Goal: Task Accomplishment & Management: Complete application form

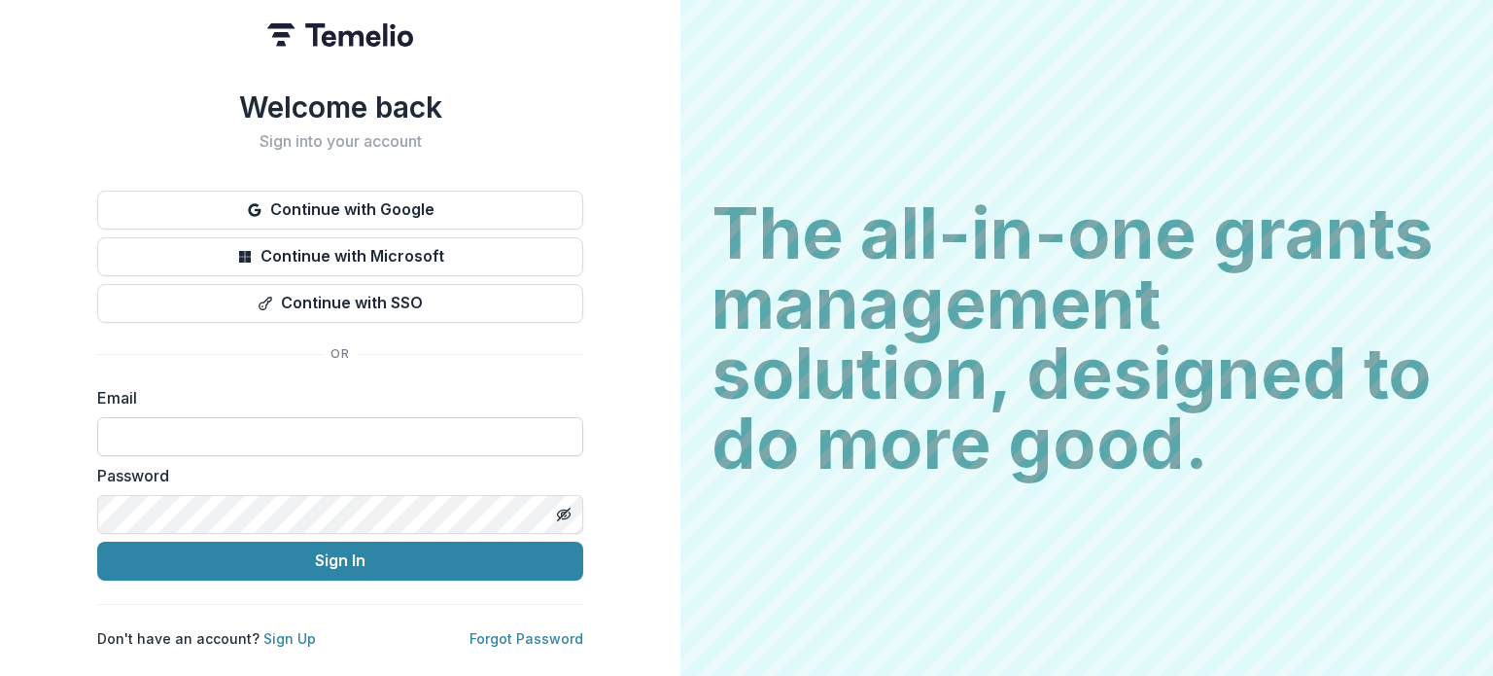
click at [284, 427] on input at bounding box center [340, 436] width 486 height 39
type input "**********"
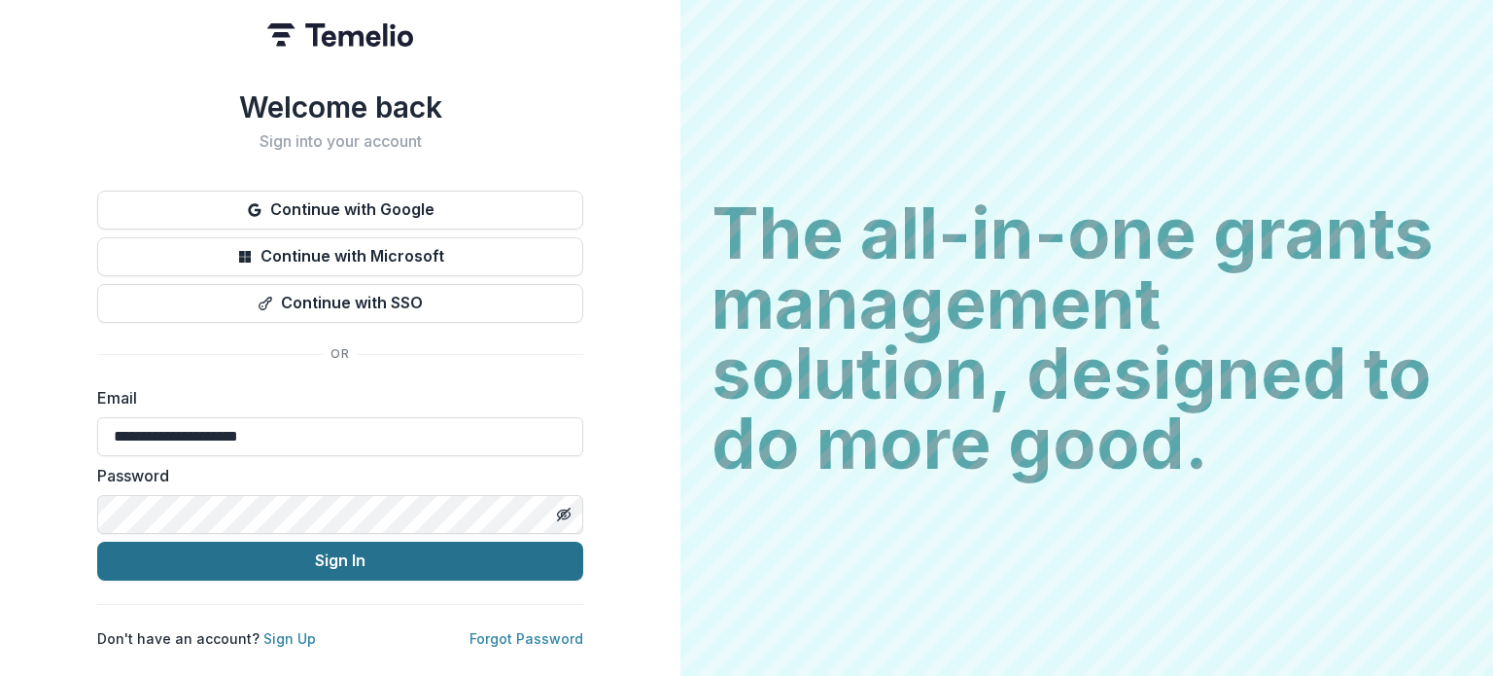
click at [286, 542] on button "Sign In" at bounding box center [340, 560] width 486 height 39
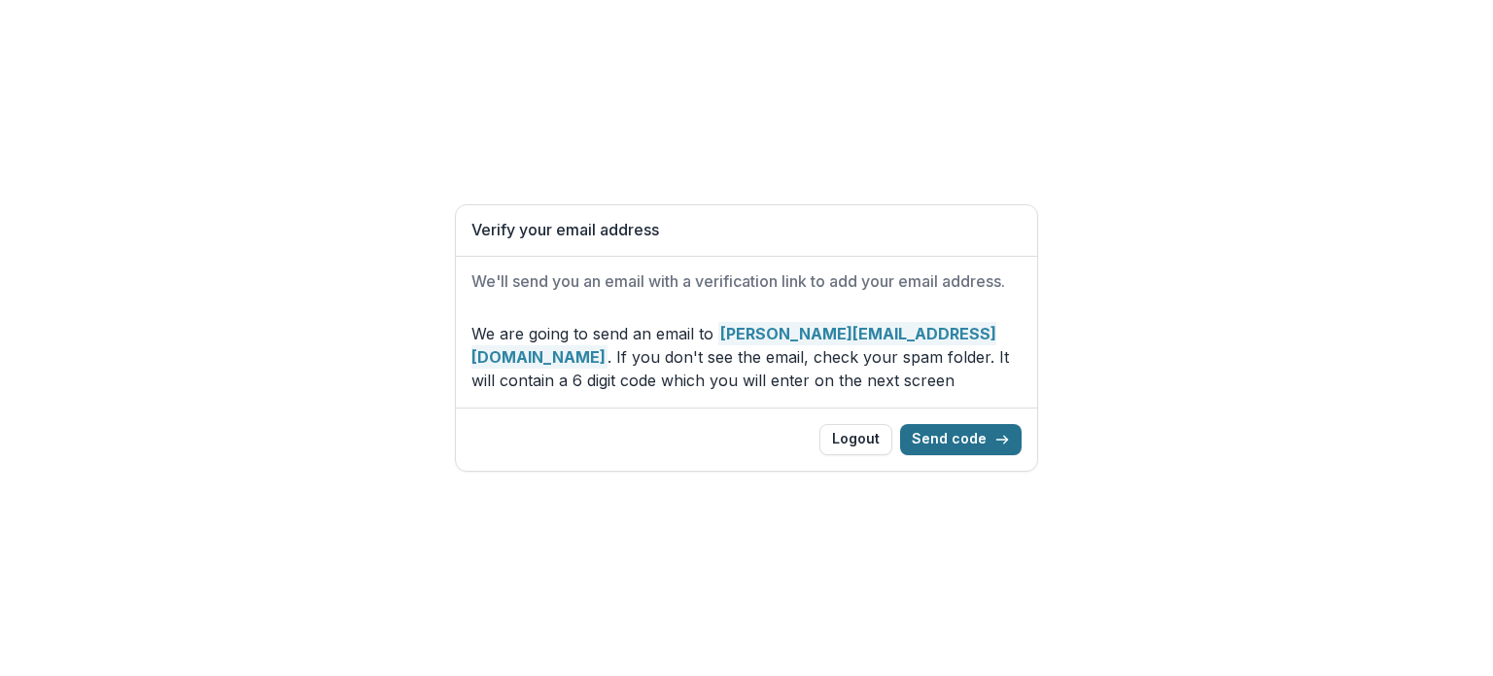
click at [951, 432] on button "Send code" at bounding box center [960, 439] width 121 height 31
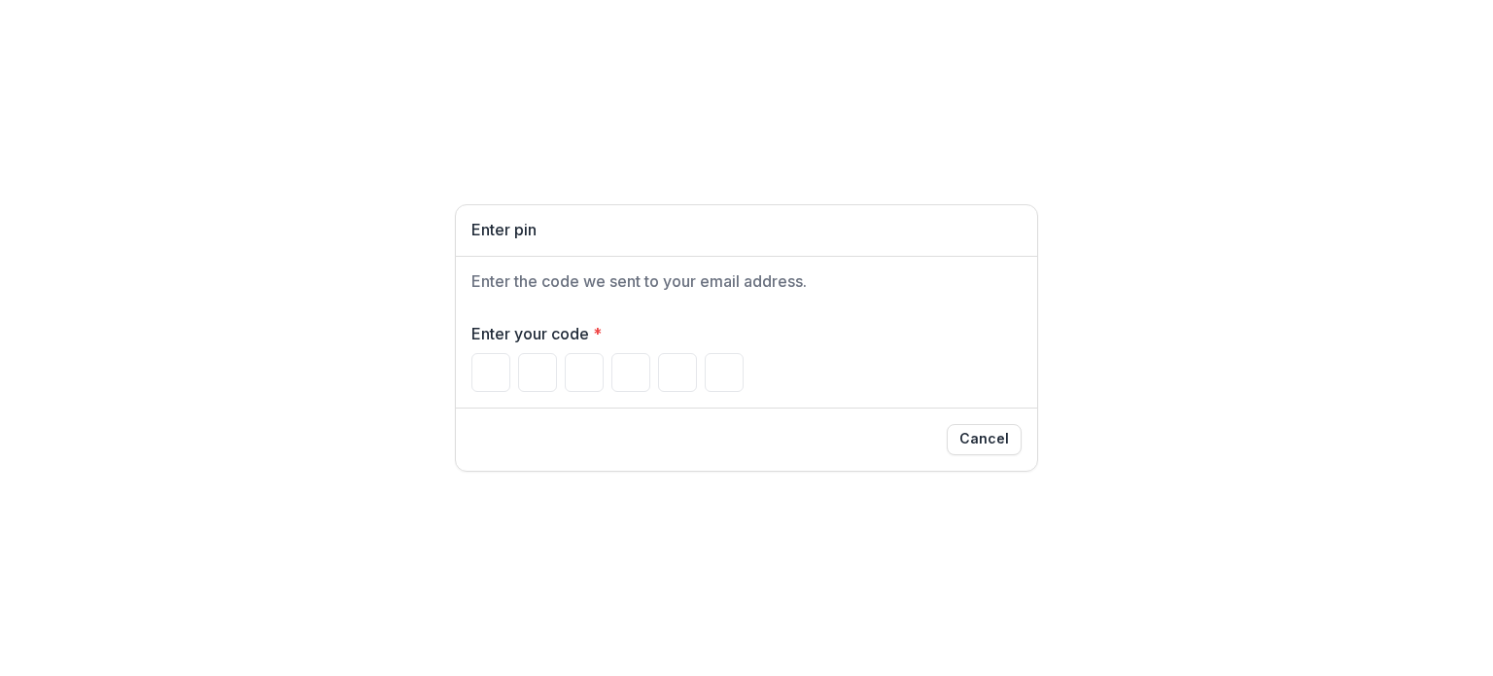
paste input "******"
type input "*"
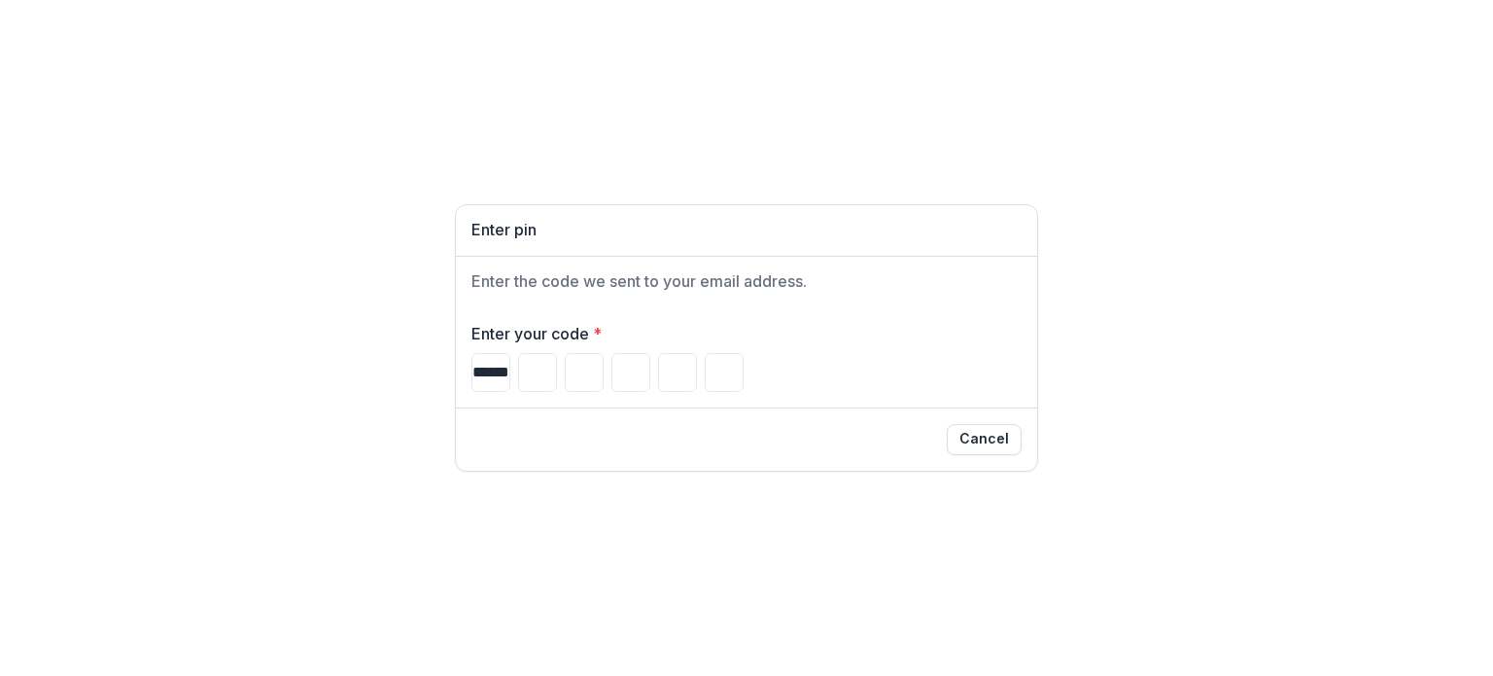
type input "*"
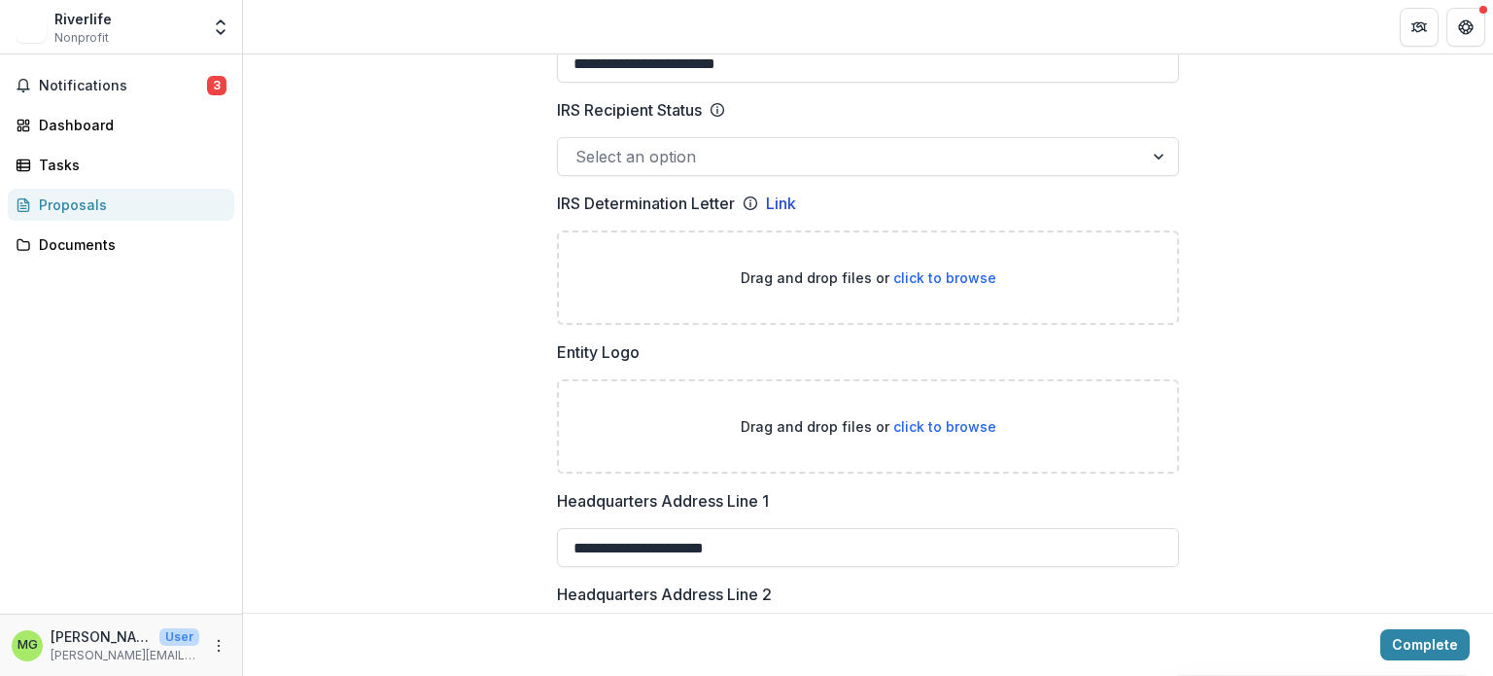
scroll to position [1089, 0]
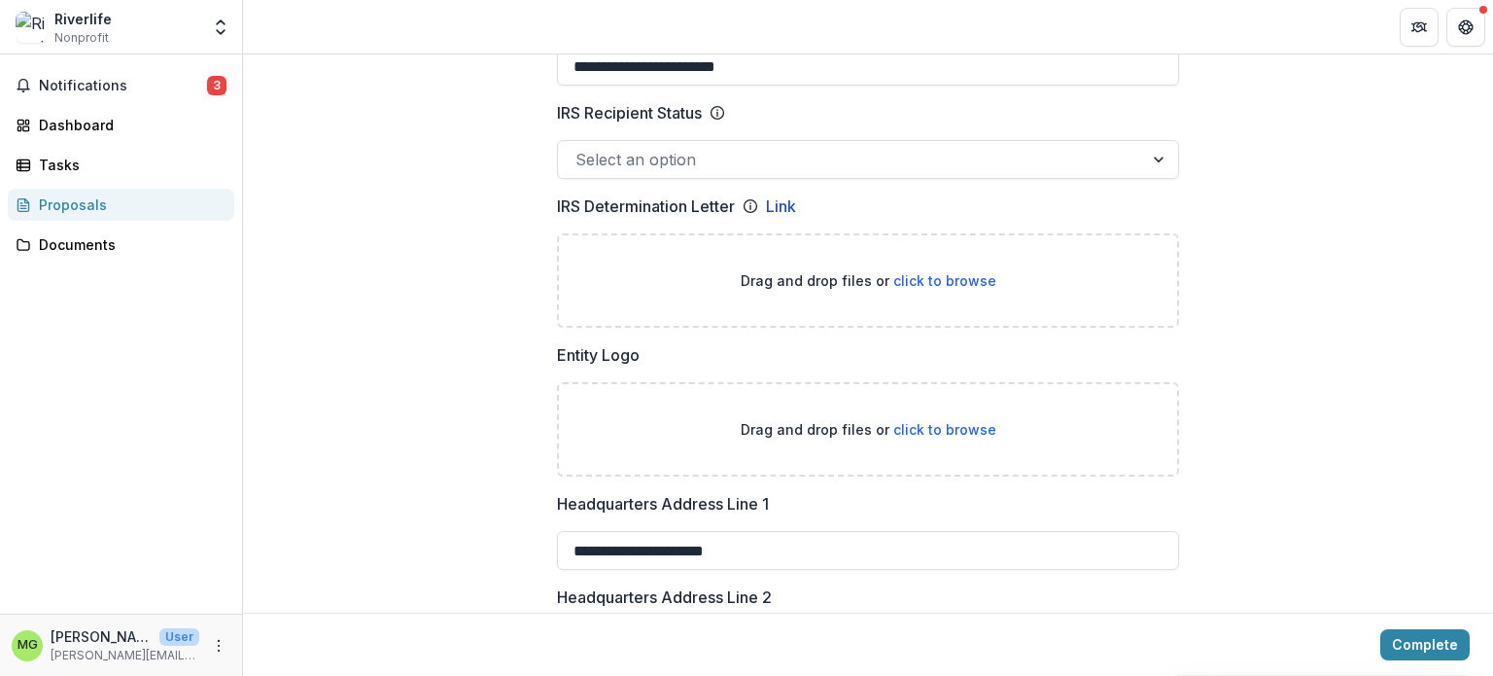
click at [914, 287] on p "Drag and drop files or click to browse" at bounding box center [869, 280] width 256 height 20
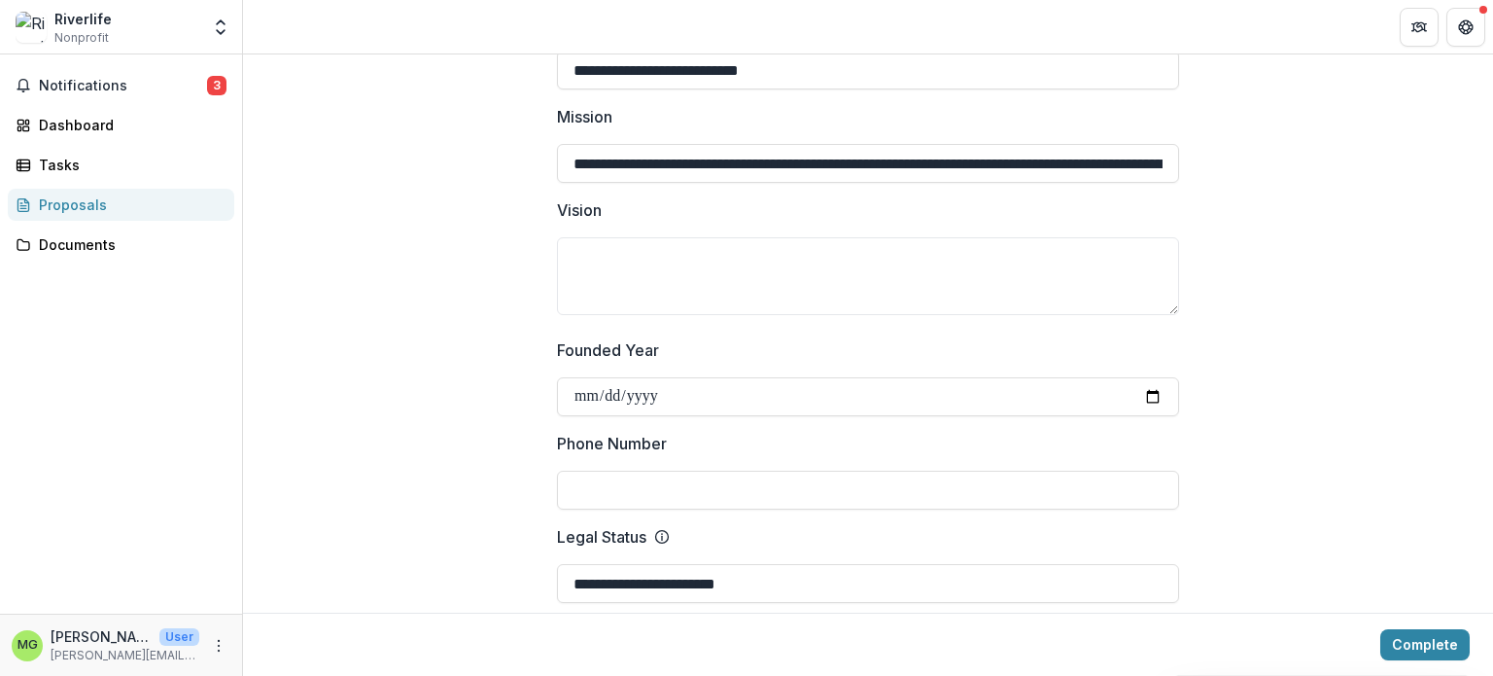
scroll to position [550, 0]
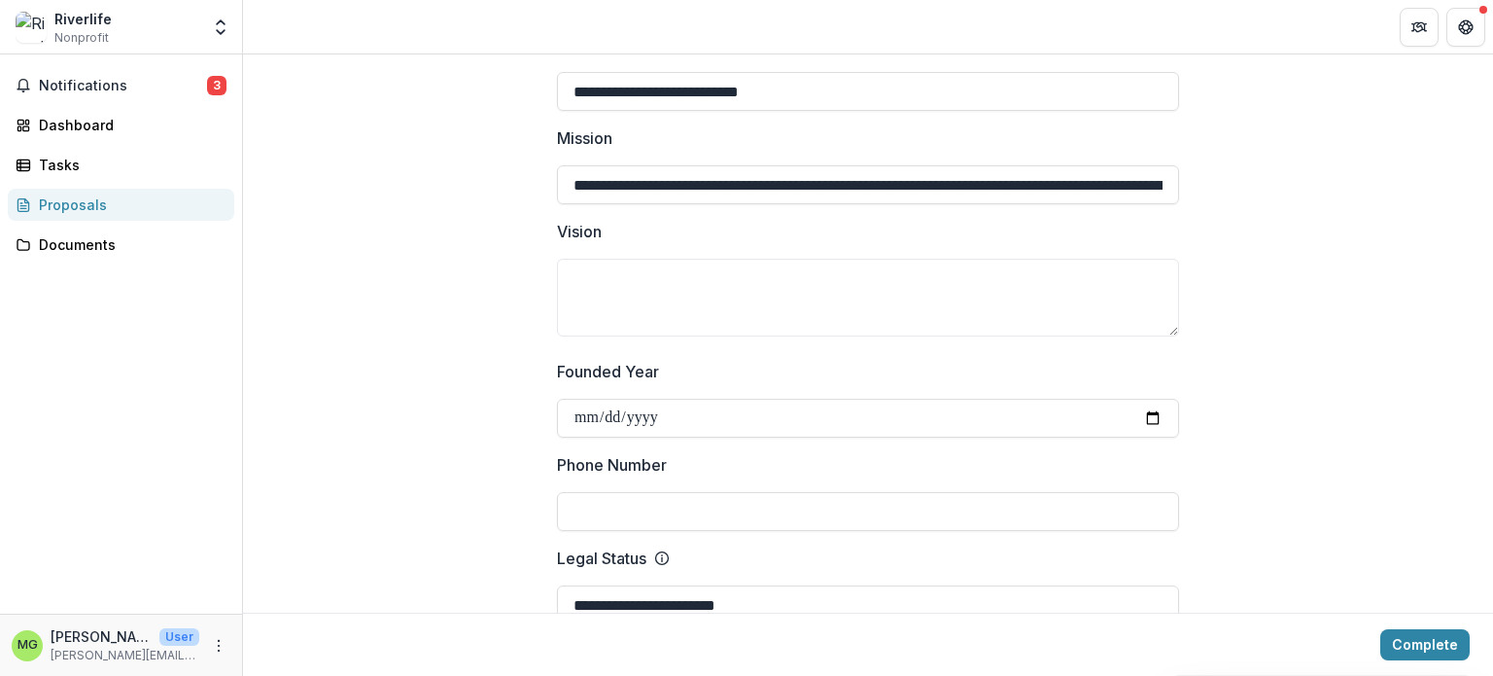
click at [154, 65] on div "Notifications 3 Dashboard Tasks Proposals Documents" at bounding box center [121, 333] width 242 height 559
click at [156, 83] on span "Notifications" at bounding box center [123, 86] width 168 height 17
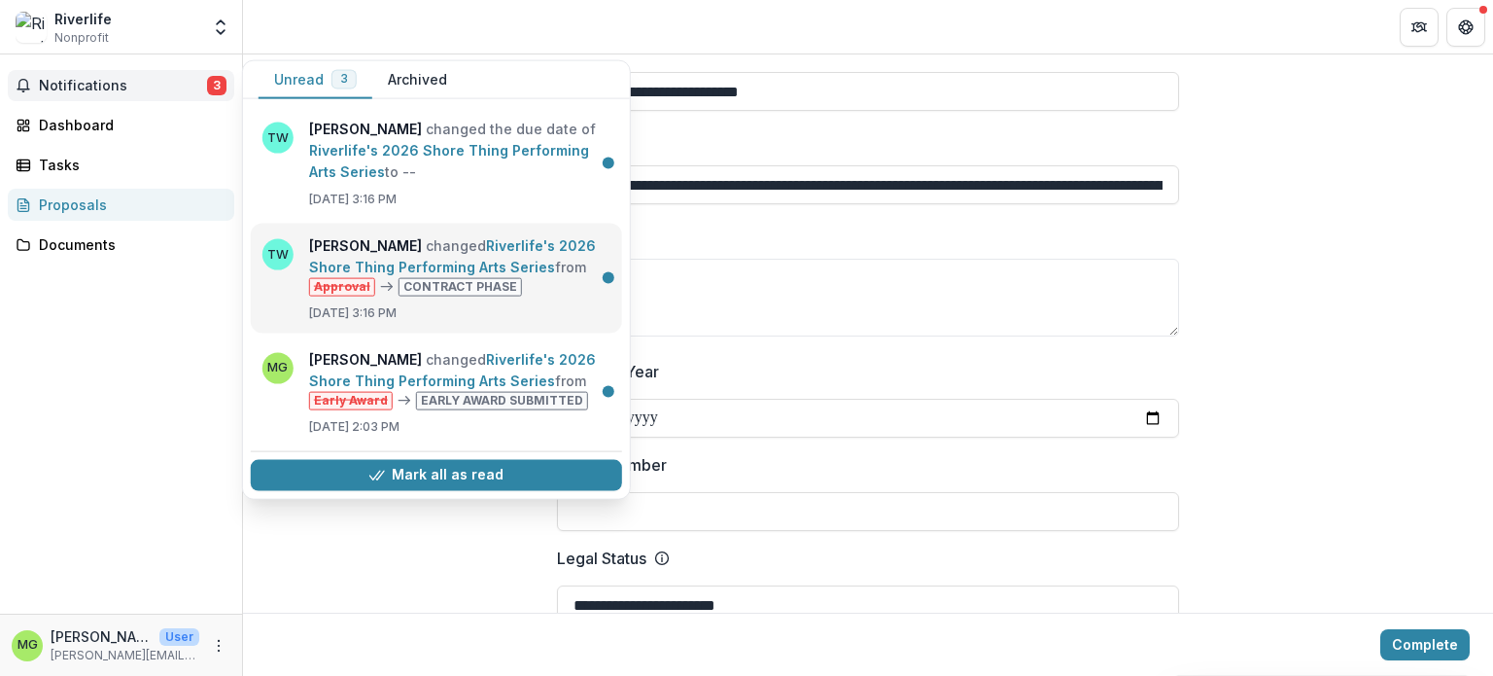
click at [528, 251] on link "Riverlife's 2026 Shore Thing Performing Arts Series" at bounding box center [452, 256] width 287 height 38
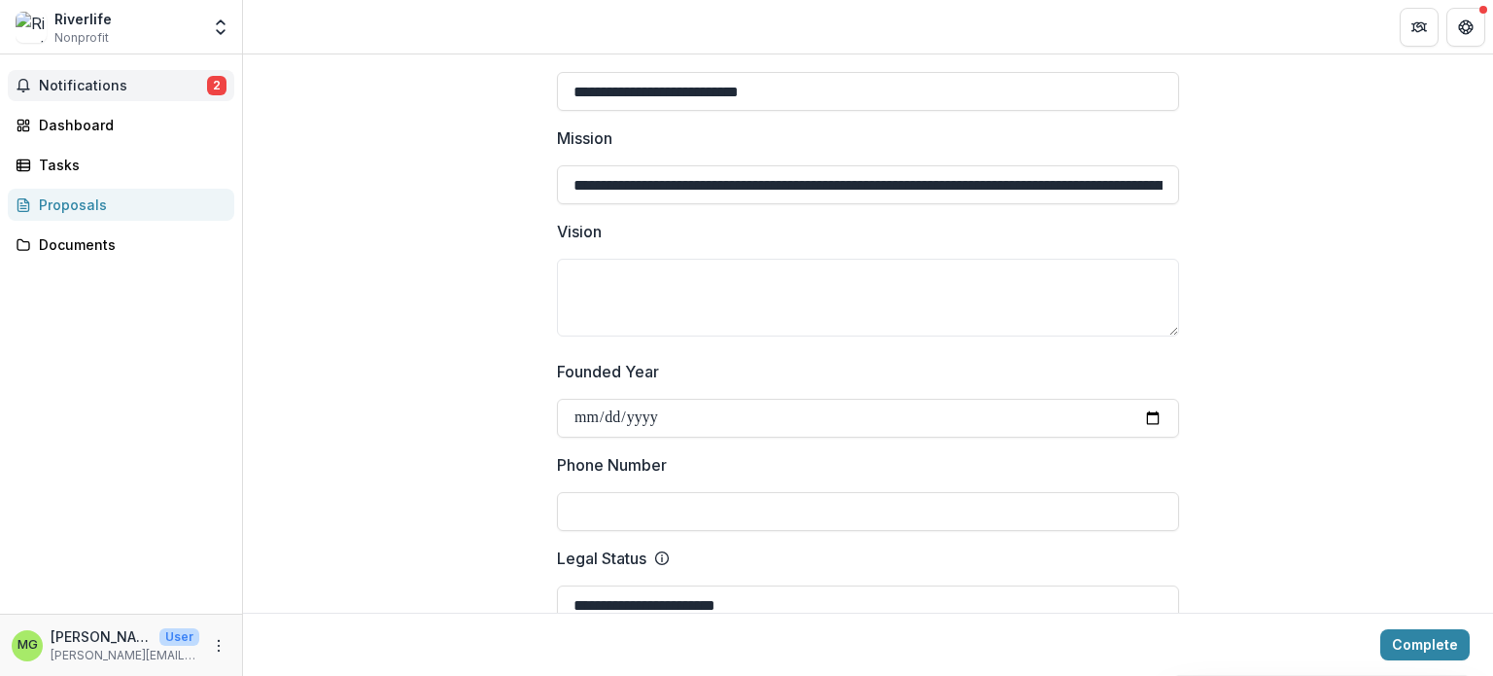
click at [222, 92] on span "2" at bounding box center [216, 85] width 19 height 19
click at [159, 161] on div "Tasks" at bounding box center [129, 165] width 180 height 20
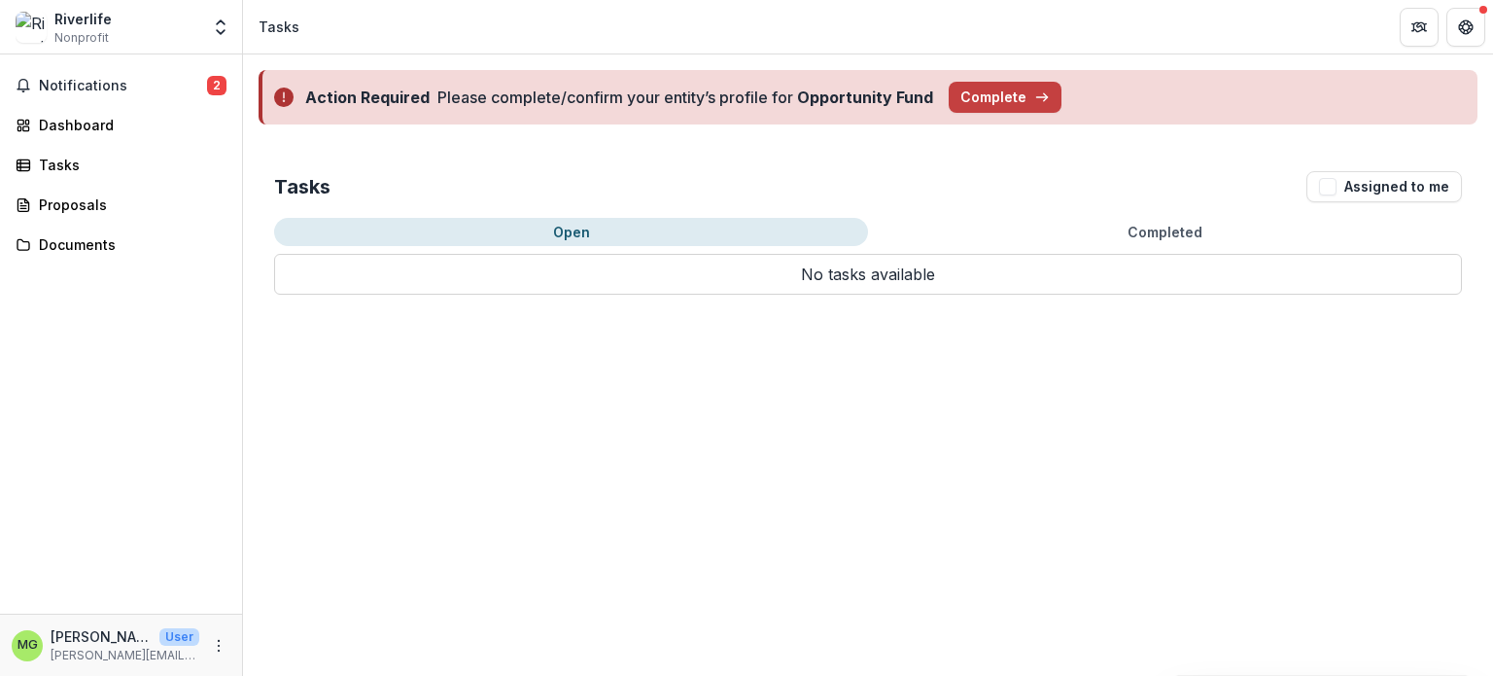
click at [999, 78] on div "Action Required Please complete/confirm your entity’s profile for Opportunity F…" at bounding box center [868, 97] width 1219 height 54
click at [999, 88] on button "Complete" at bounding box center [1005, 97] width 113 height 31
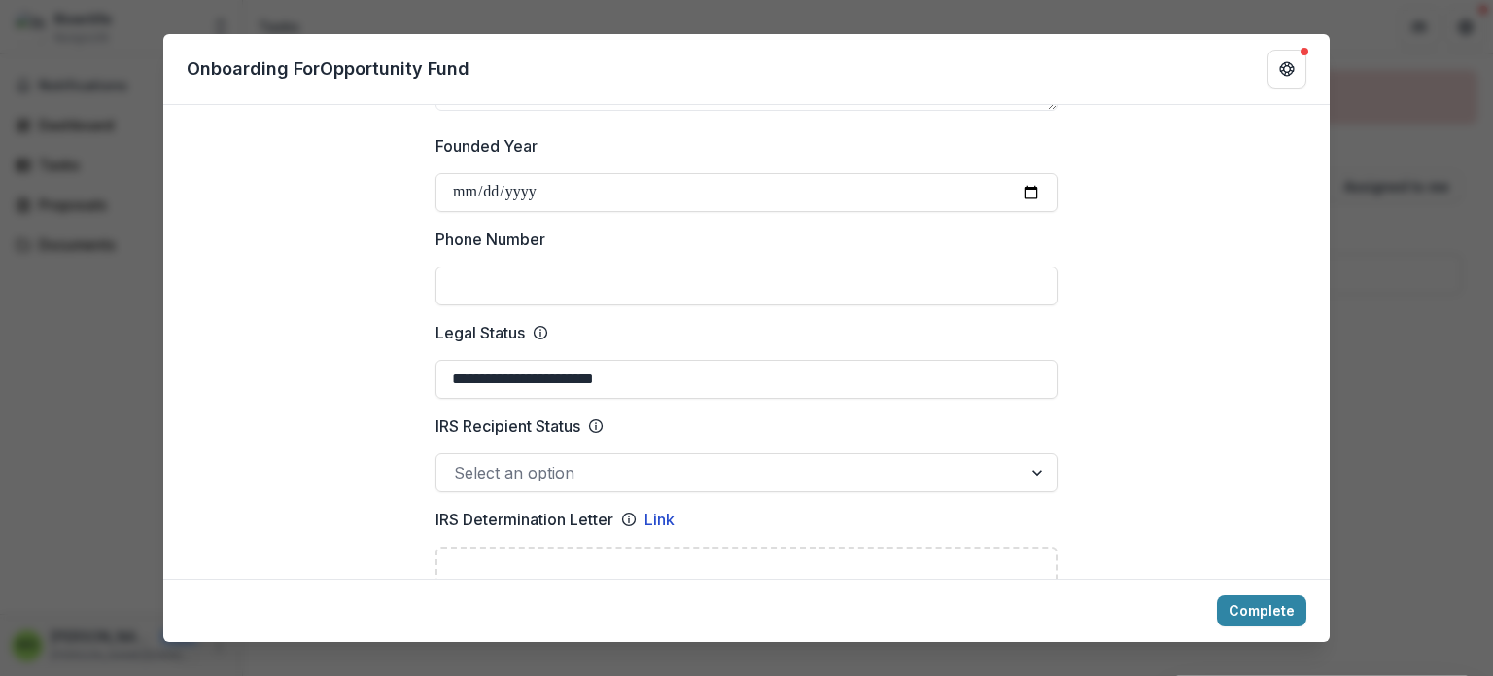
scroll to position [746, 0]
click at [792, 194] on input "Founded Year" at bounding box center [746, 191] width 622 height 39
type input "**********"
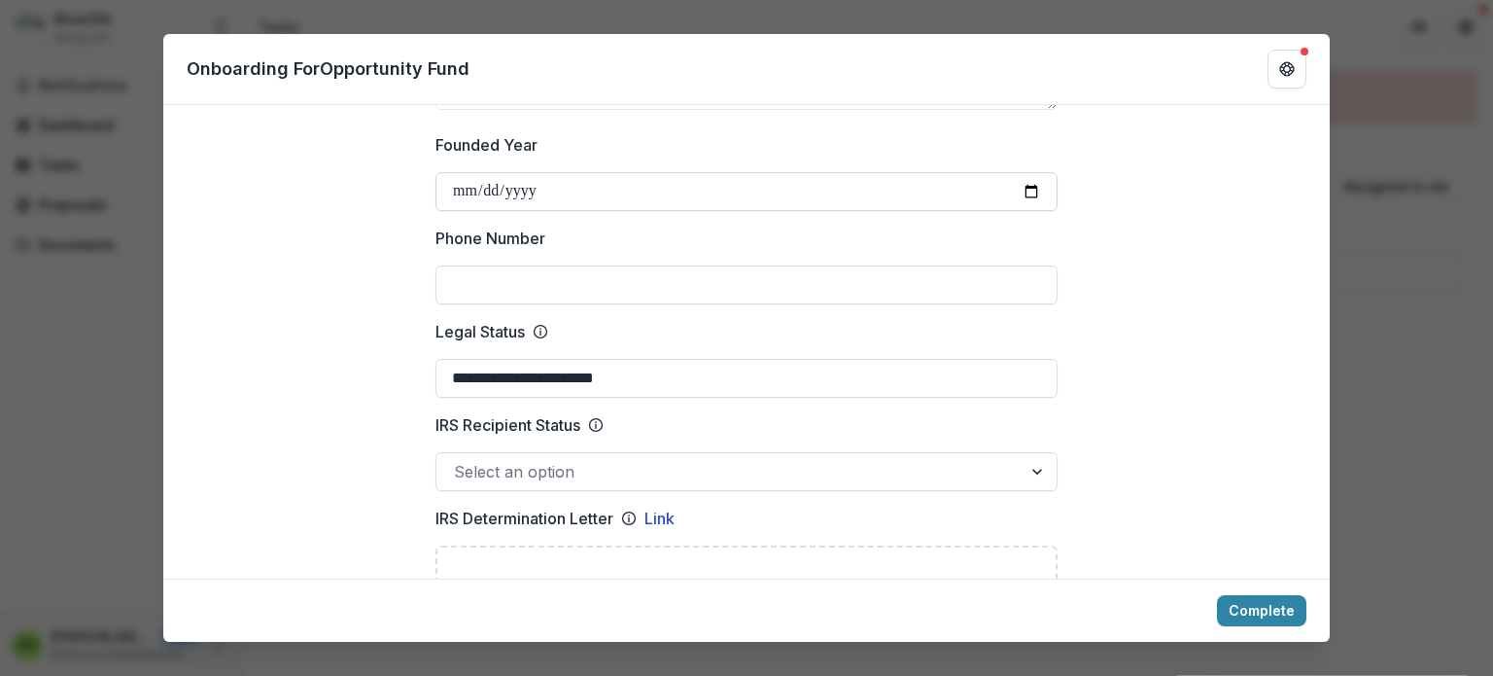
type input "**********"
click at [785, 277] on input "Phone Number" at bounding box center [746, 284] width 622 height 39
type input "**********"
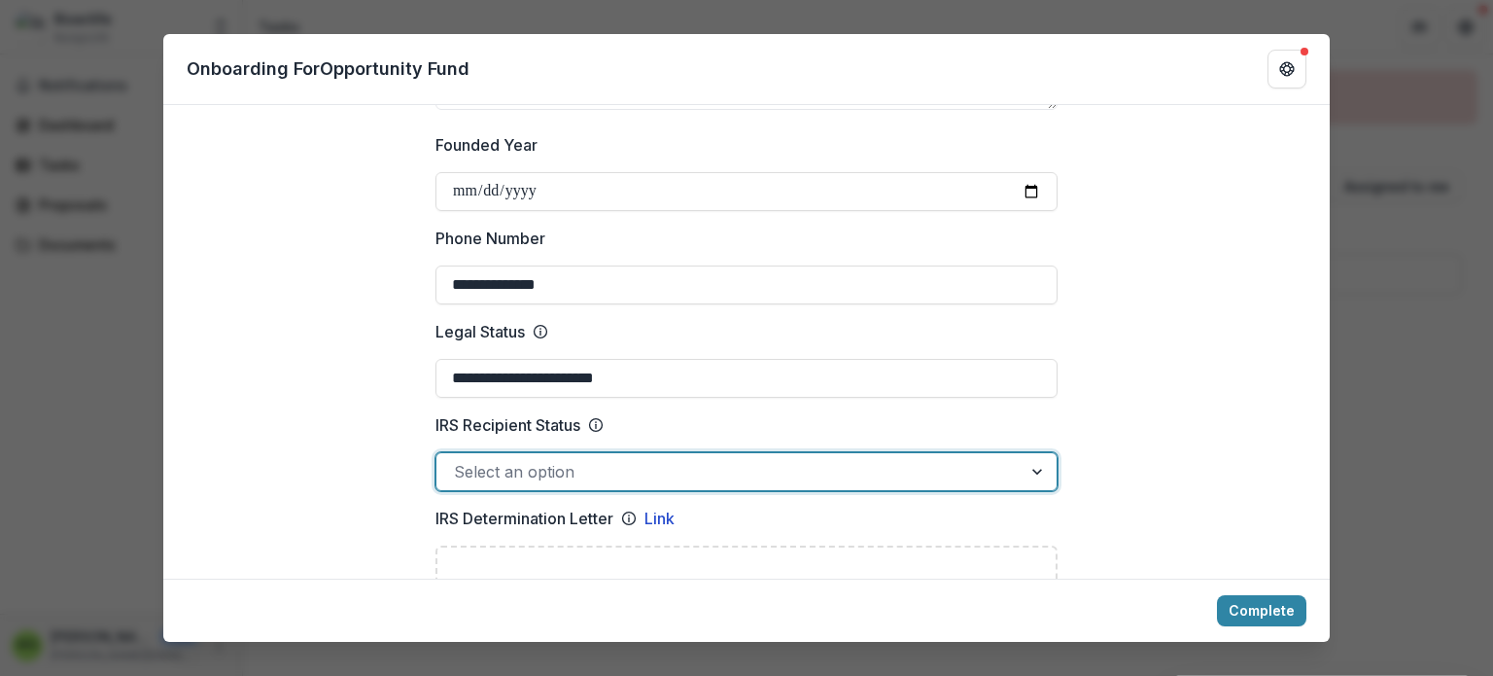
click at [682, 462] on div at bounding box center [729, 471] width 550 height 27
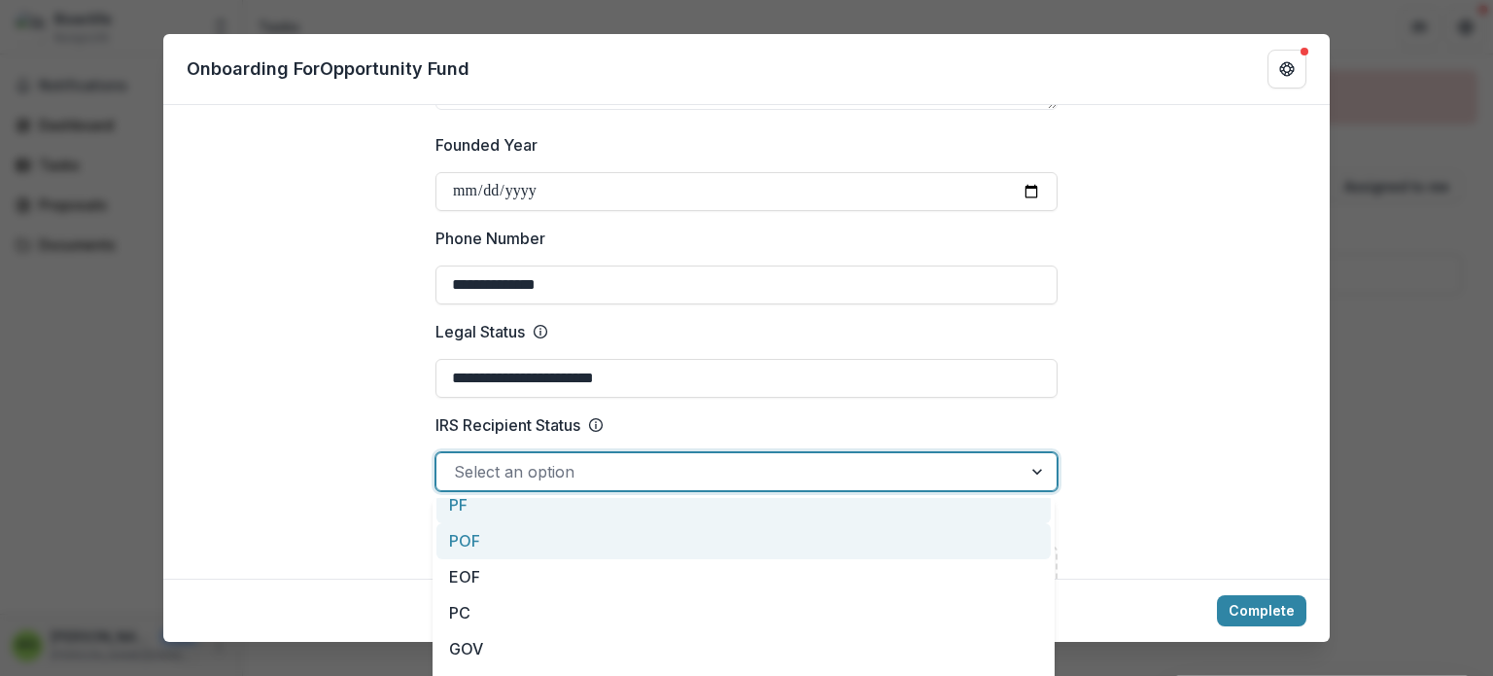
scroll to position [0, 0]
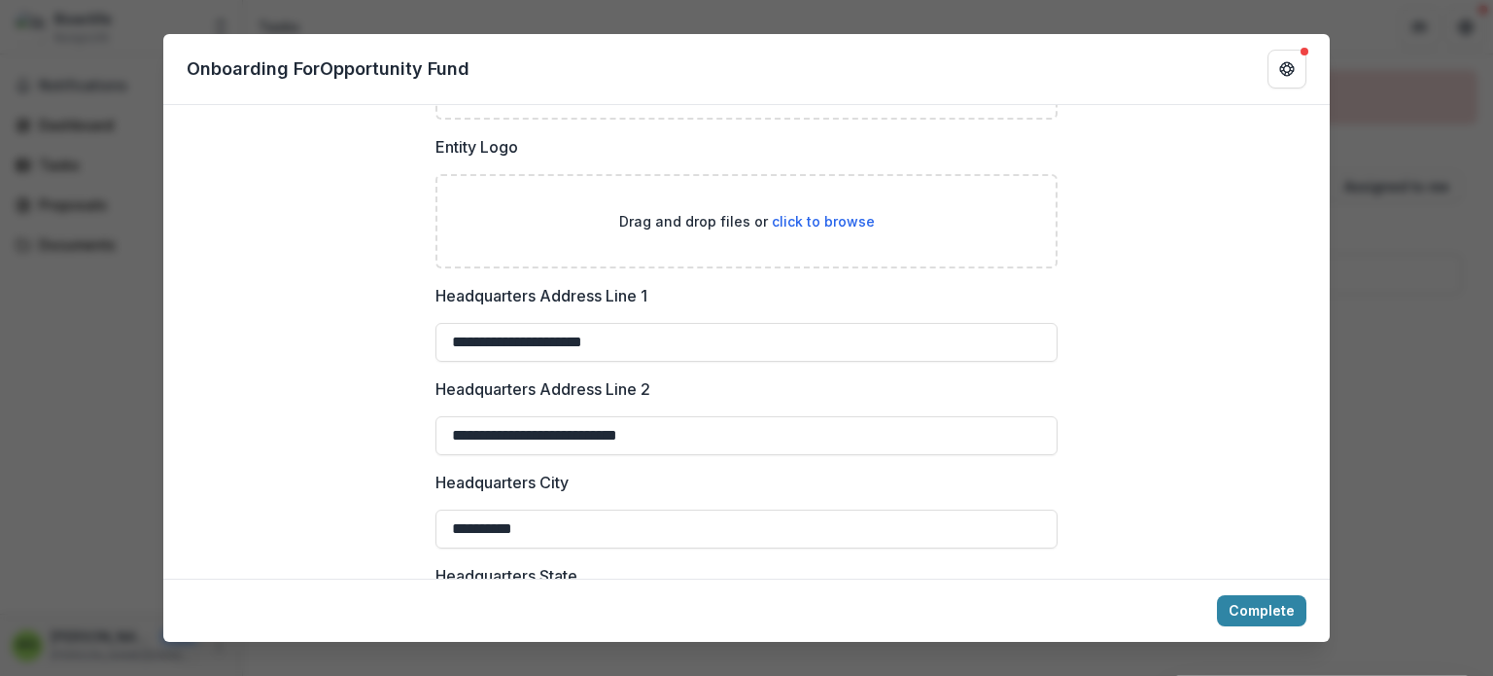
scroll to position [1267, 0]
click at [1250, 618] on button "Complete" at bounding box center [1261, 610] width 89 height 31
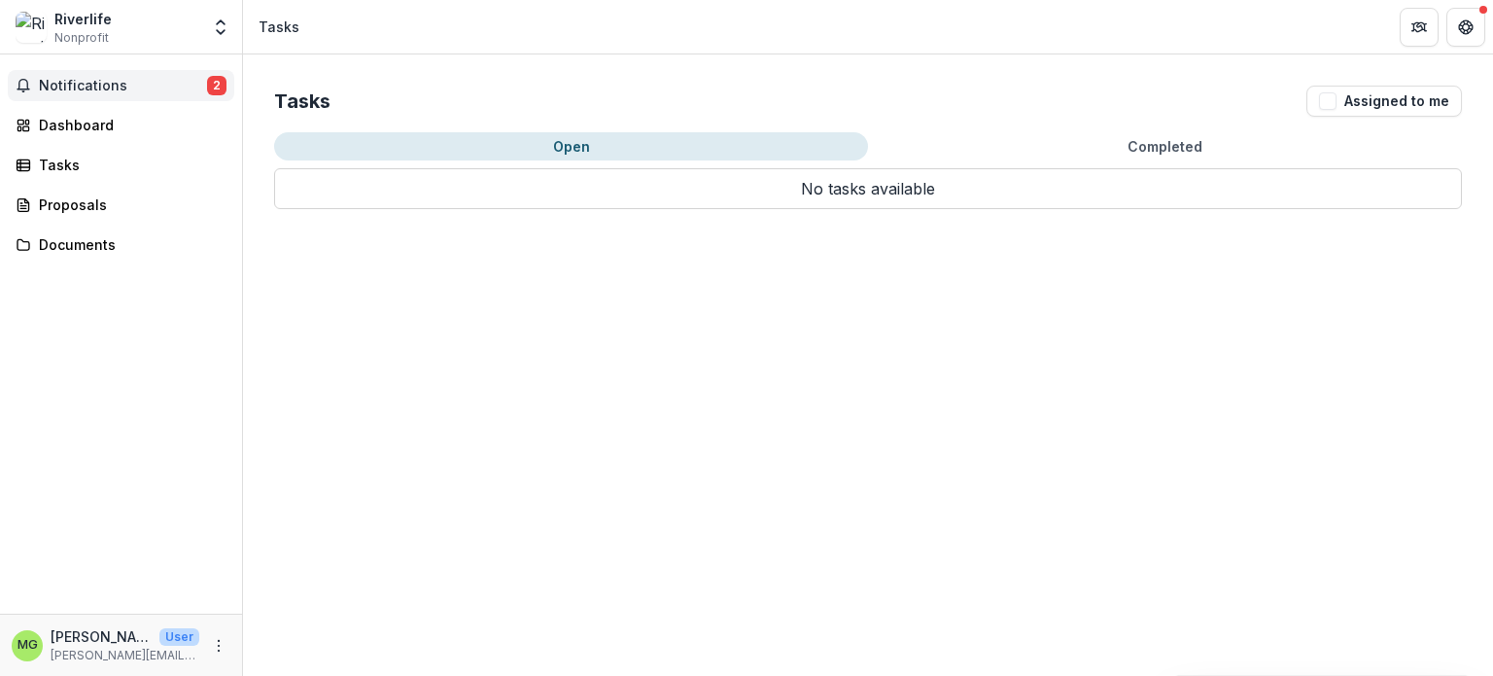
click at [176, 85] on span "Notifications" at bounding box center [123, 86] width 168 height 17
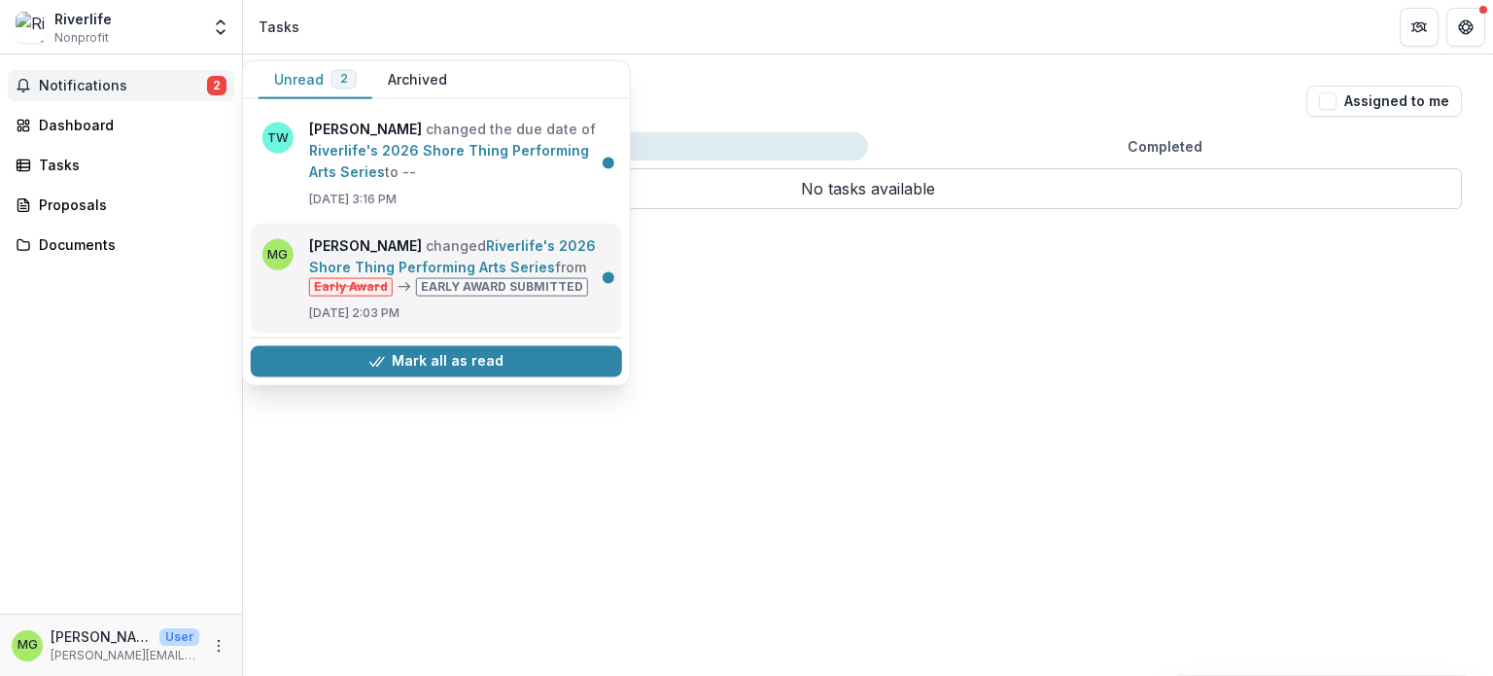
click at [379, 256] on link "Riverlife's 2026 Shore Thing Performing Arts Series" at bounding box center [452, 256] width 287 height 38
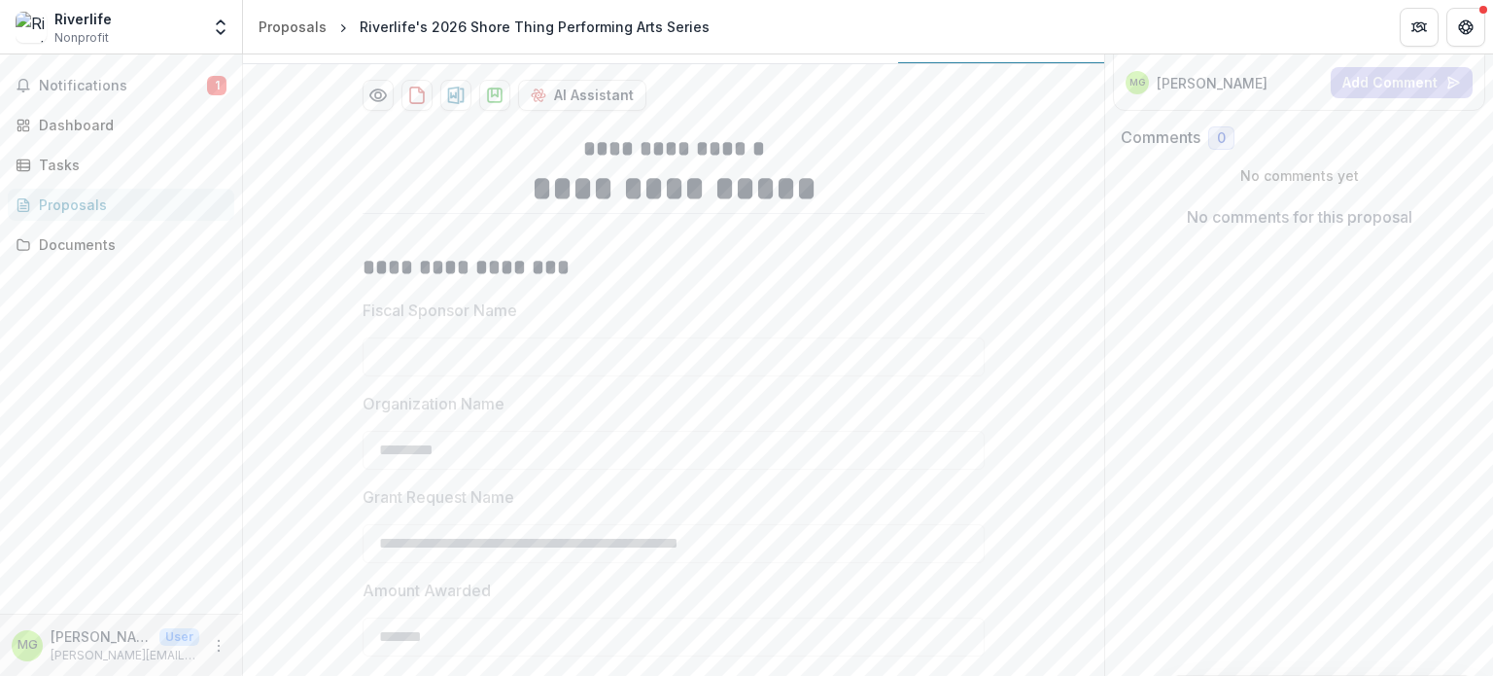
scroll to position [271, 0]
click at [407, 104] on icon "download-proposal" at bounding box center [416, 94] width 19 height 19
click at [124, 81] on span "Notifications" at bounding box center [123, 86] width 168 height 17
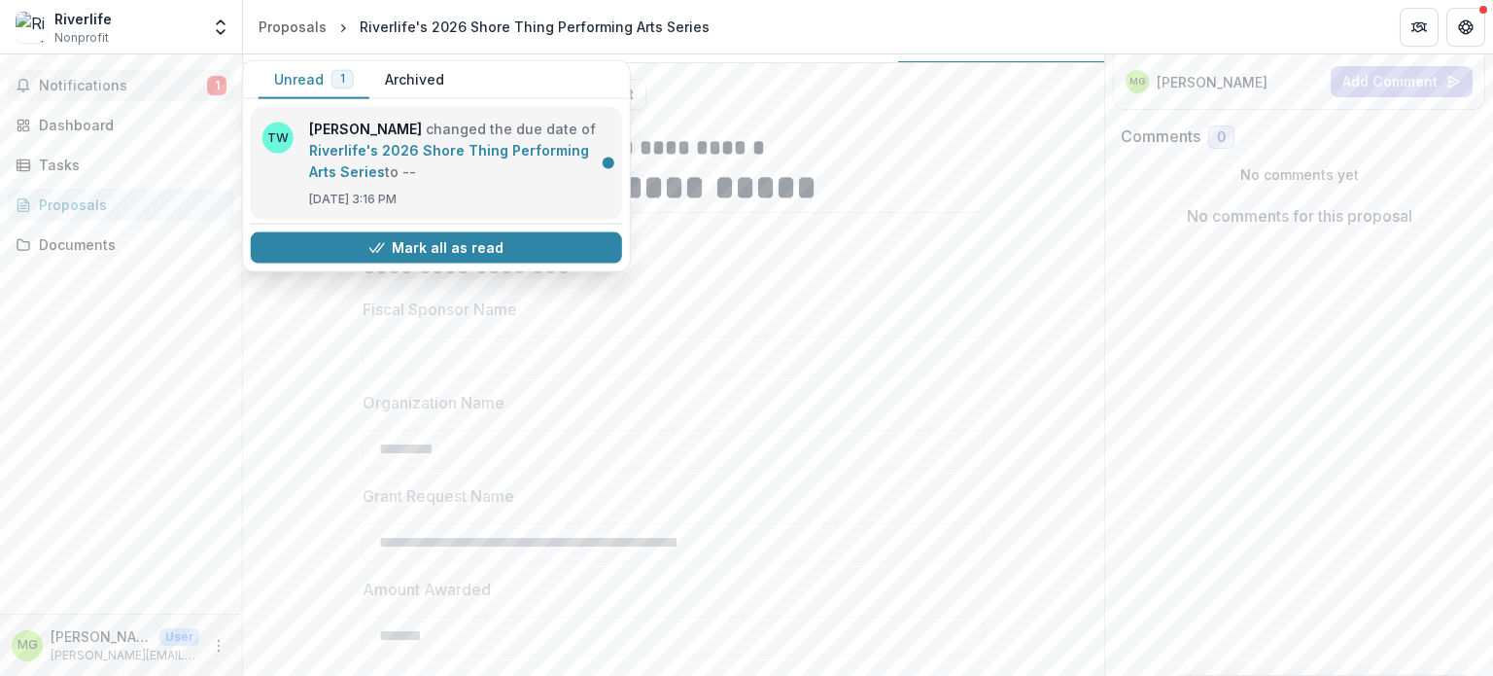
click at [369, 155] on link "Riverlife's 2026 Shore Thing Performing Arts Series" at bounding box center [449, 161] width 280 height 38
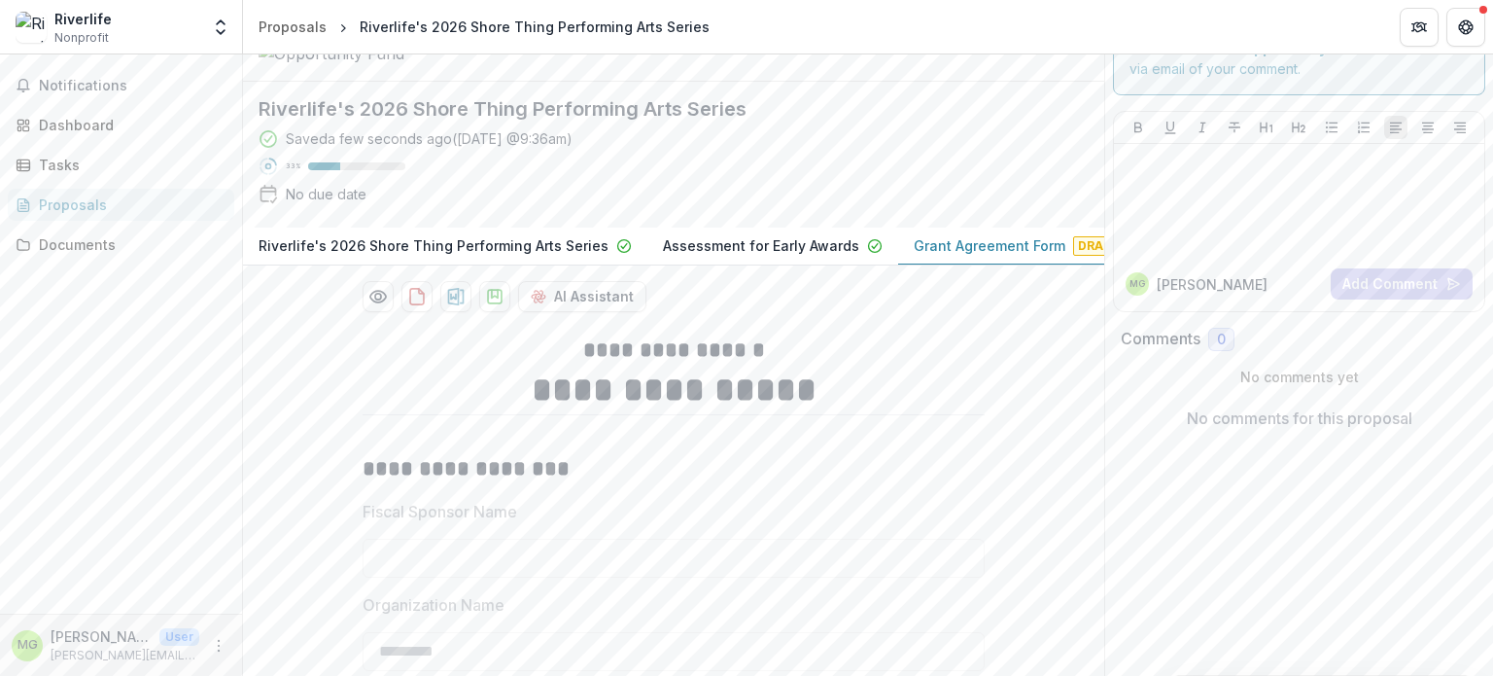
scroll to position [0, 0]
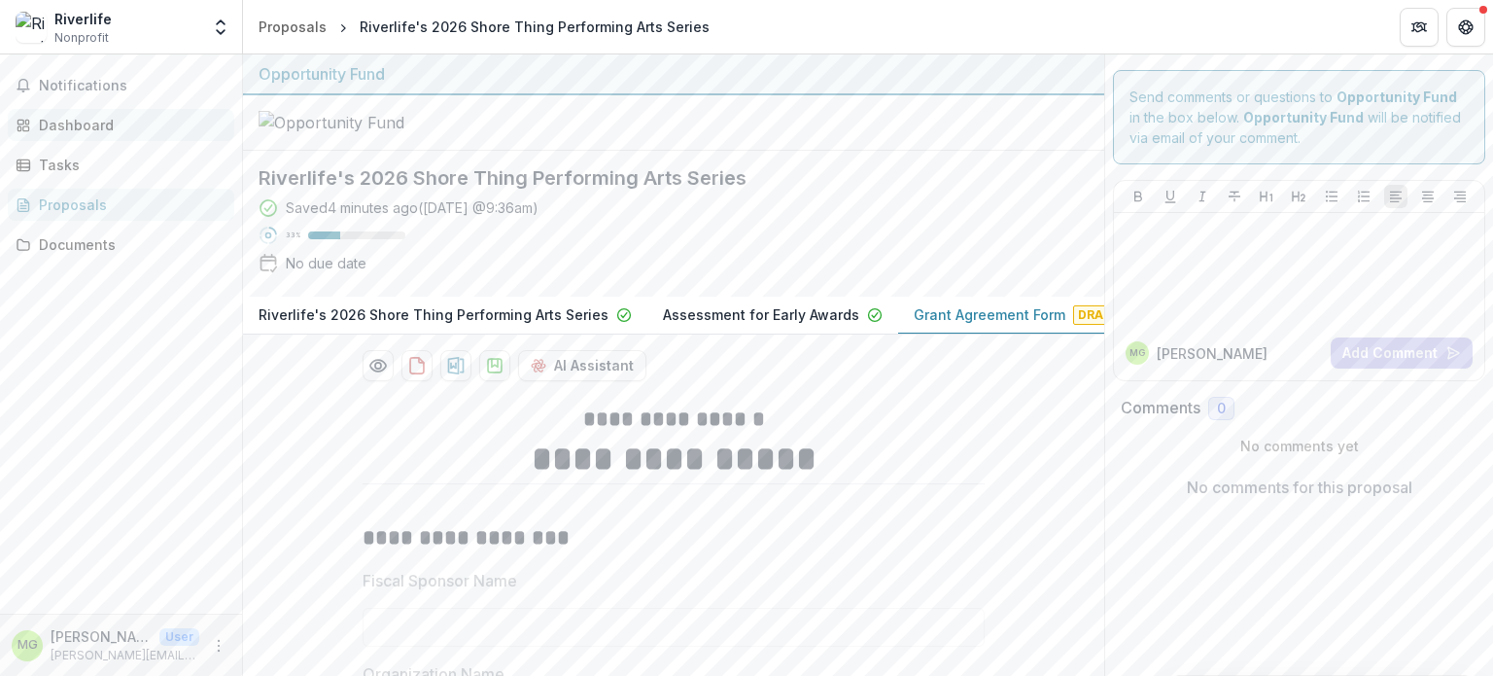
click at [89, 117] on div "Dashboard" at bounding box center [129, 125] width 180 height 20
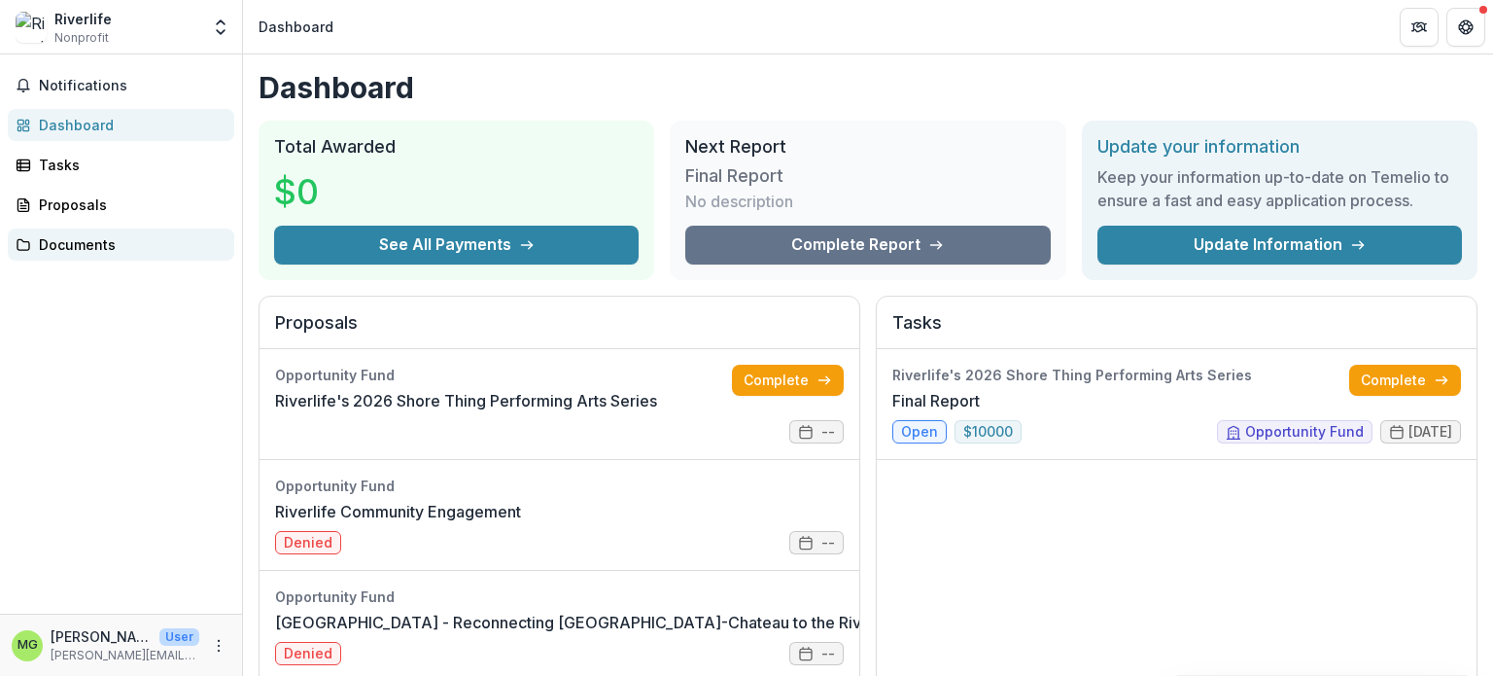
click at [122, 251] on div "Documents" at bounding box center [129, 244] width 180 height 20
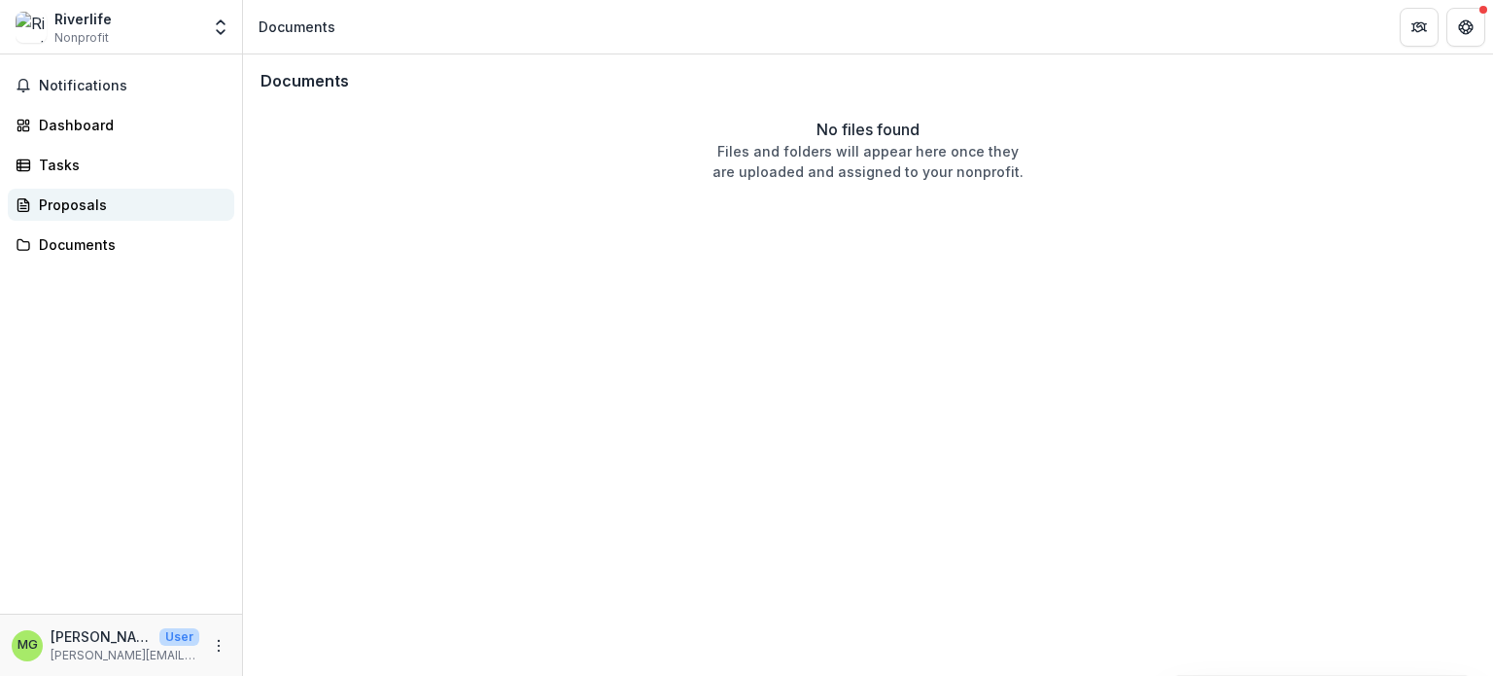
click at [124, 217] on link "Proposals" at bounding box center [121, 205] width 226 height 32
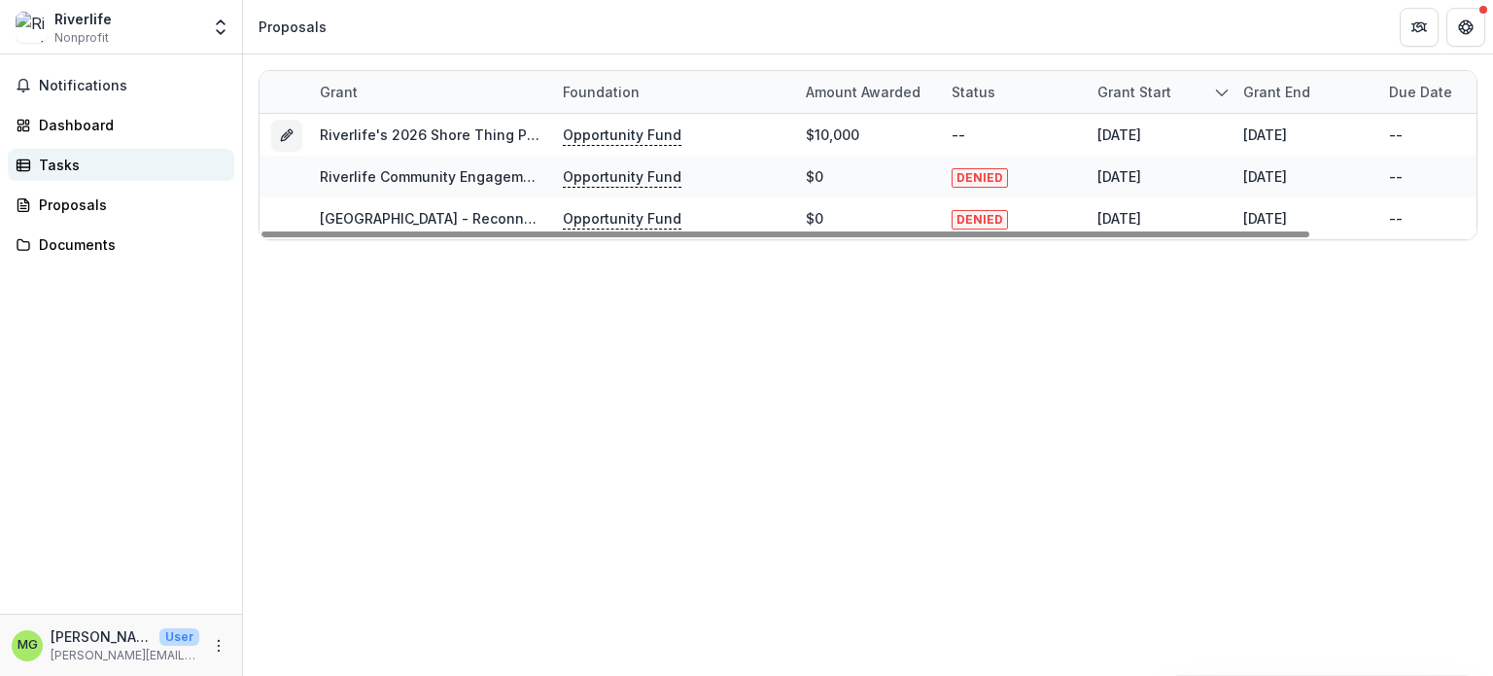
click at [107, 178] on link "Tasks" at bounding box center [121, 165] width 226 height 32
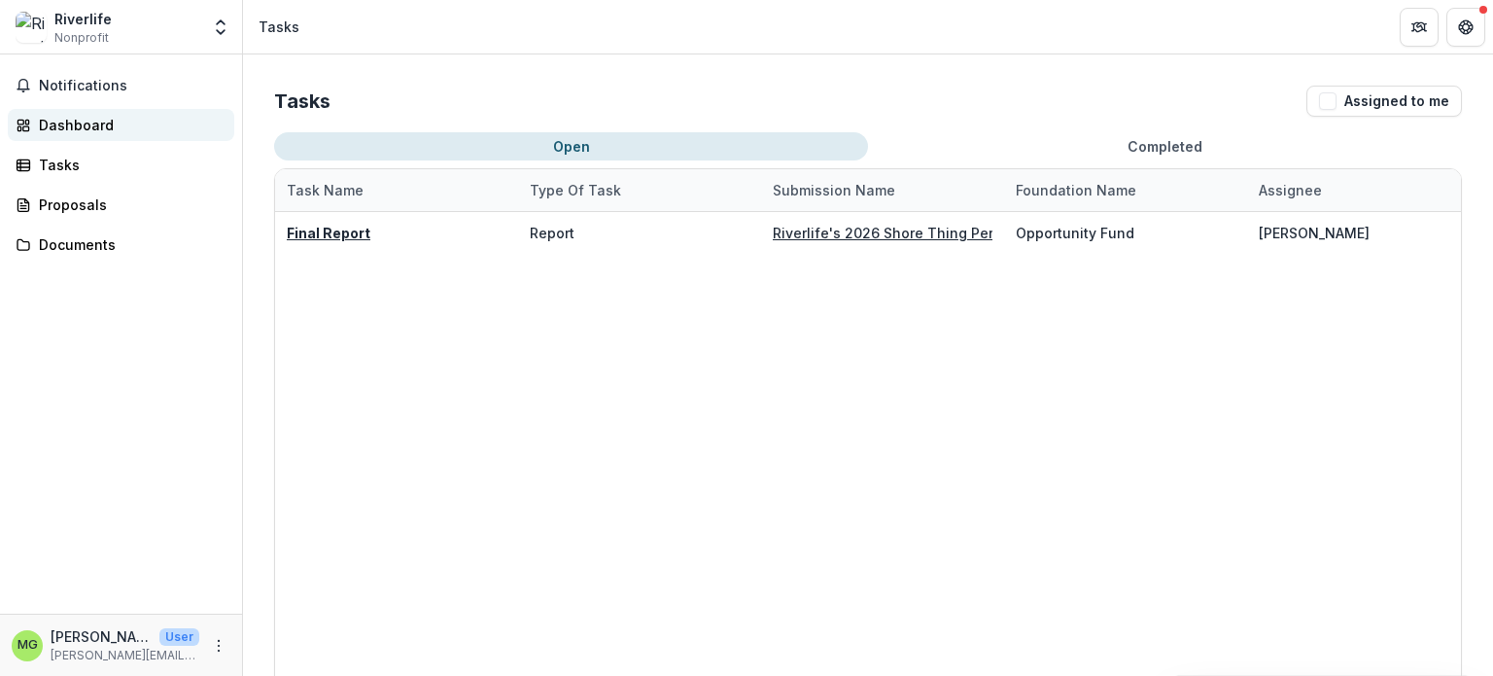
click at [94, 119] on div "Dashboard" at bounding box center [129, 125] width 180 height 20
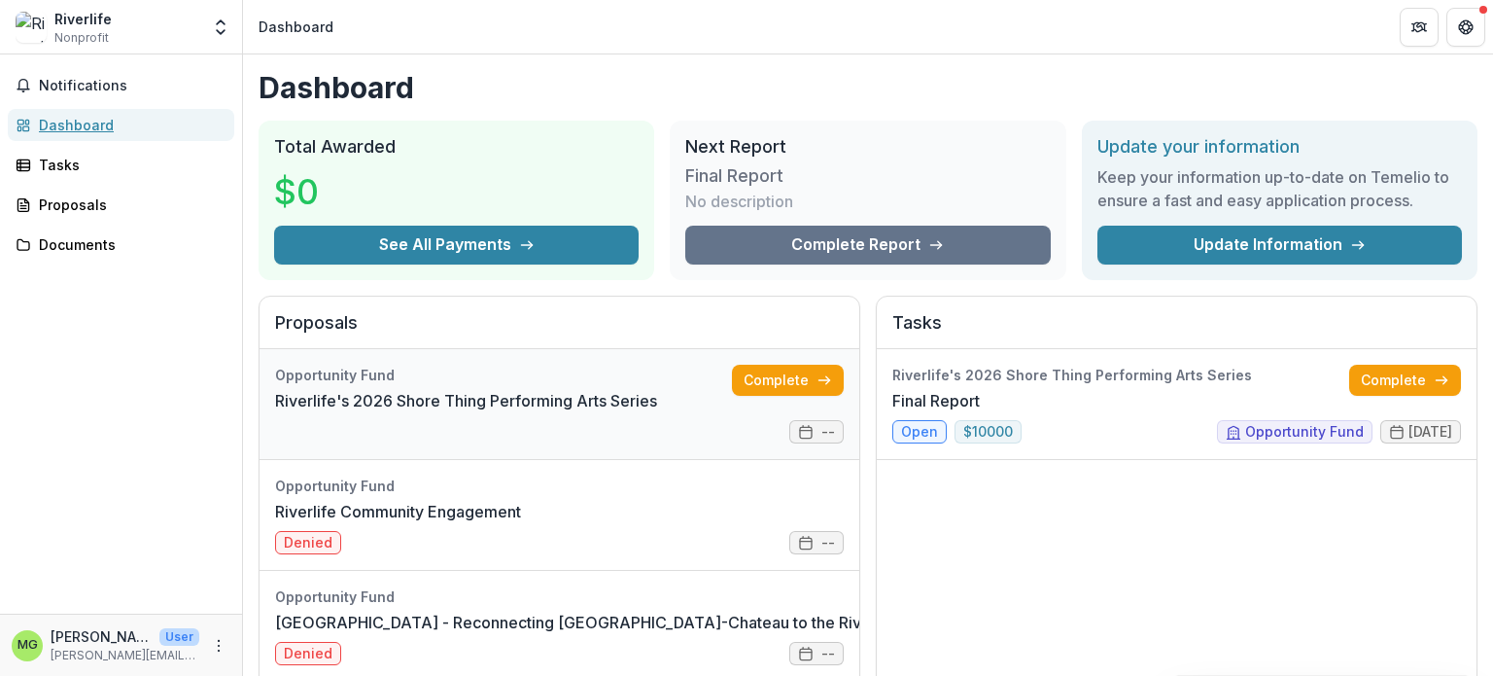
scroll to position [97, 0]
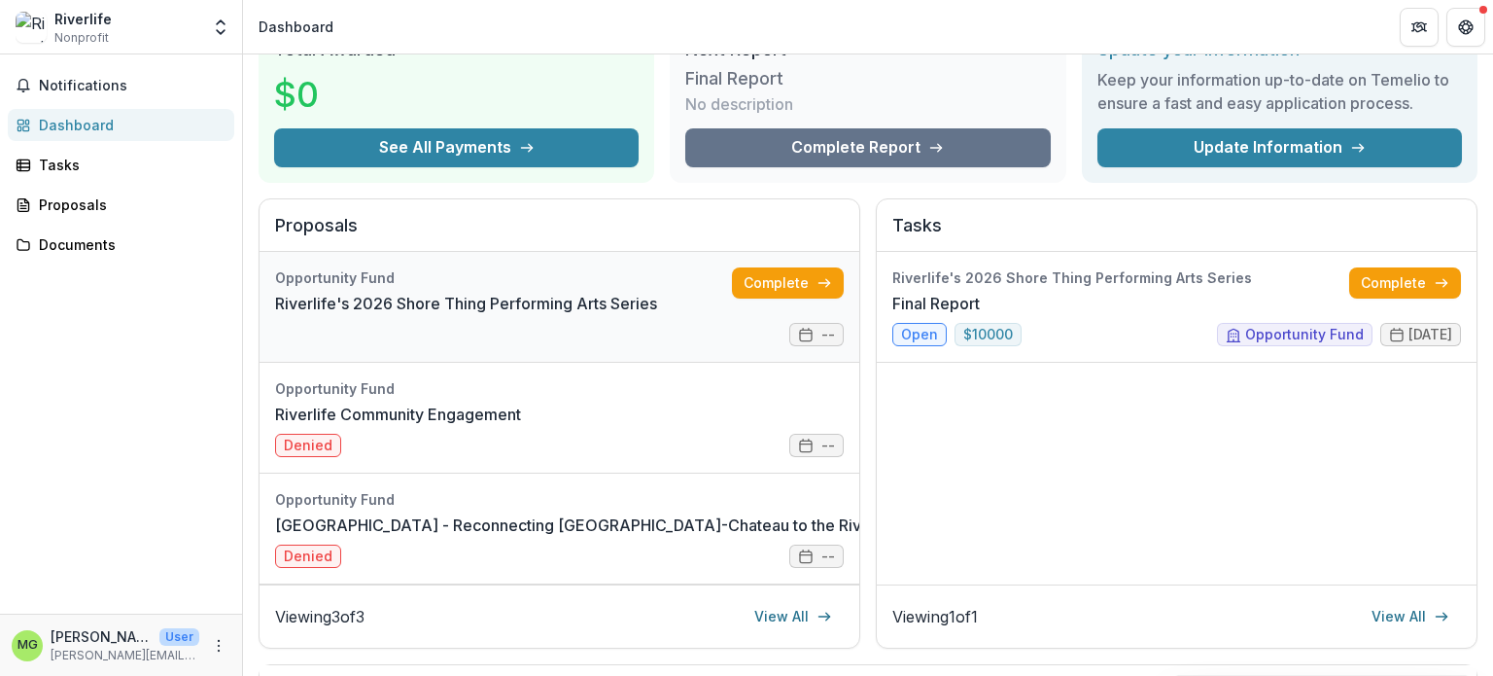
click at [422, 293] on link "Riverlife's 2026 Shore Thing Performing Arts Series" at bounding box center [466, 303] width 382 height 23
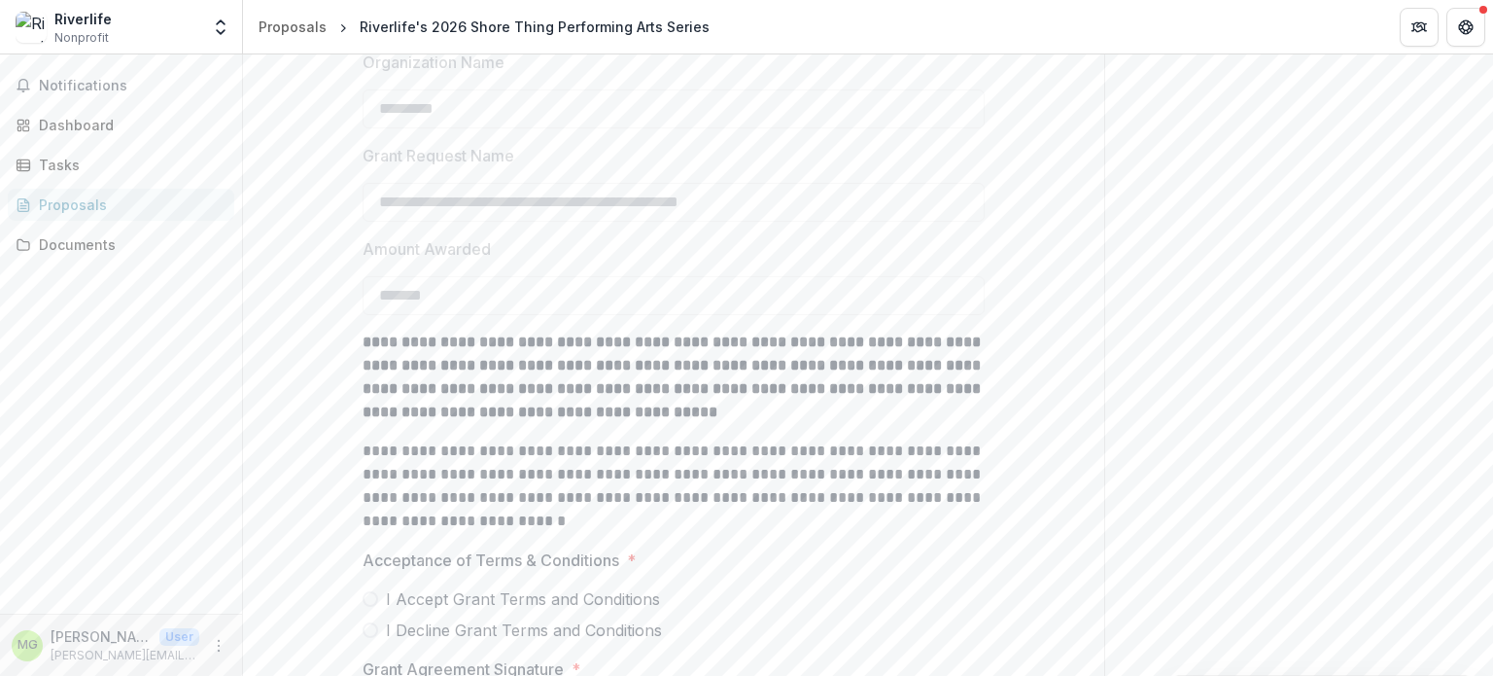
scroll to position [680, 0]
